Goal: Task Accomplishment & Management: Use online tool/utility

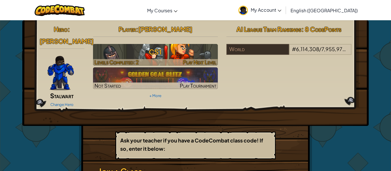
click at [198, 51] on h3 "CS1" at bounding box center [155, 51] width 125 height 13
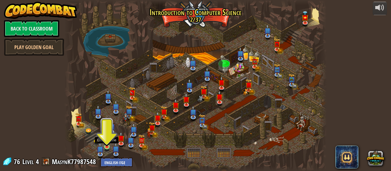
click at [107, 146] on img at bounding box center [107, 141] width 6 height 14
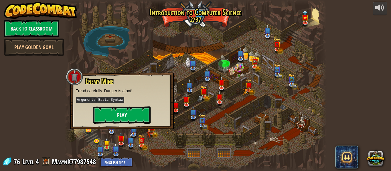
click at [120, 112] on button "Play" at bounding box center [121, 115] width 57 height 17
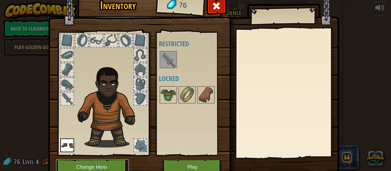
click at [108, 164] on button "Change Hero" at bounding box center [92, 168] width 73 height 16
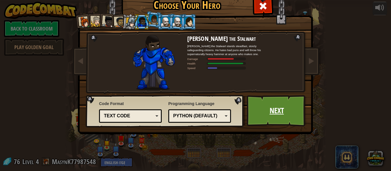
click at [271, 112] on link "Next" at bounding box center [277, 110] width 60 height 31
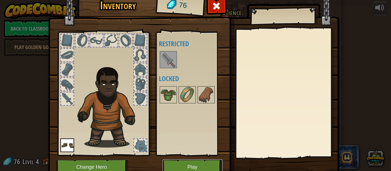
click at [205, 161] on button "Play" at bounding box center [192, 168] width 60 height 16
